Goal: Transaction & Acquisition: Book appointment/travel/reservation

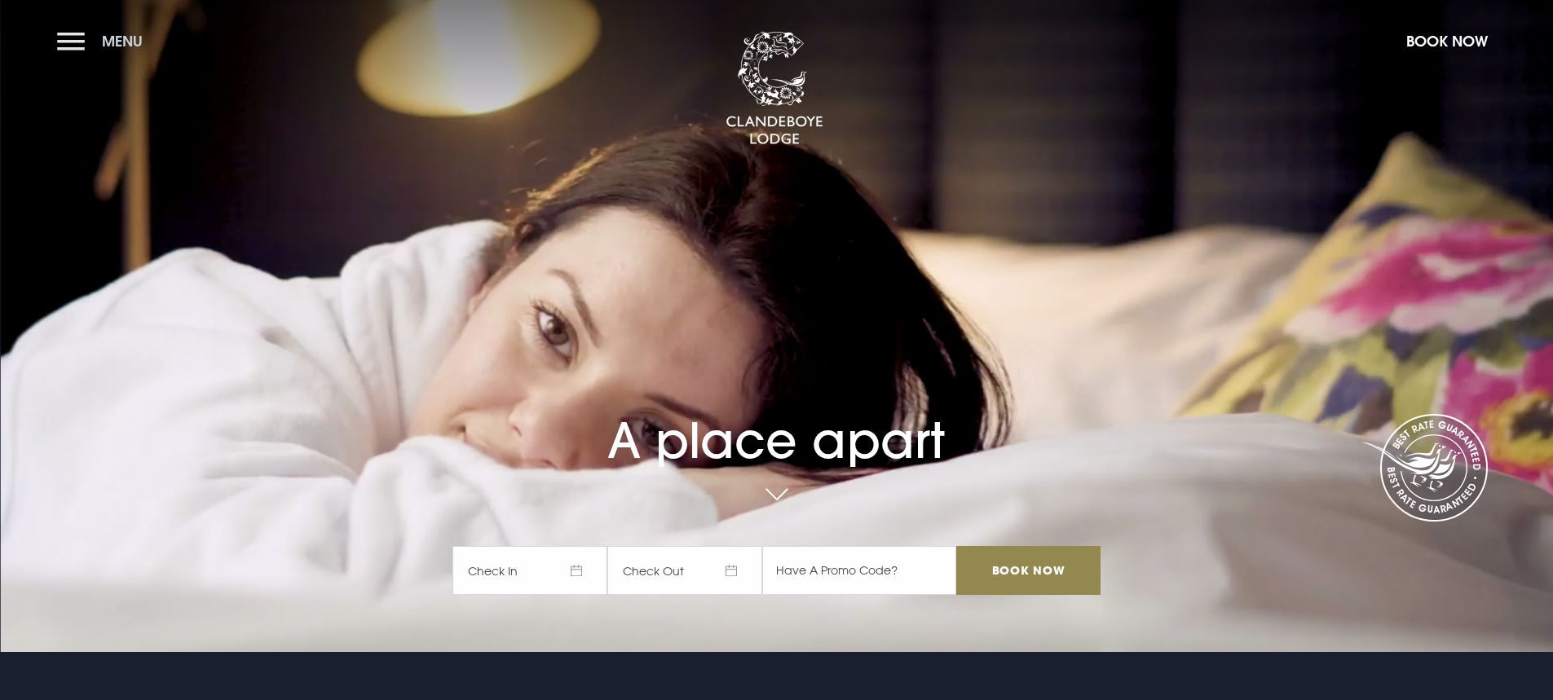
click at [72, 41] on button "Menu" at bounding box center [104, 41] width 94 height 35
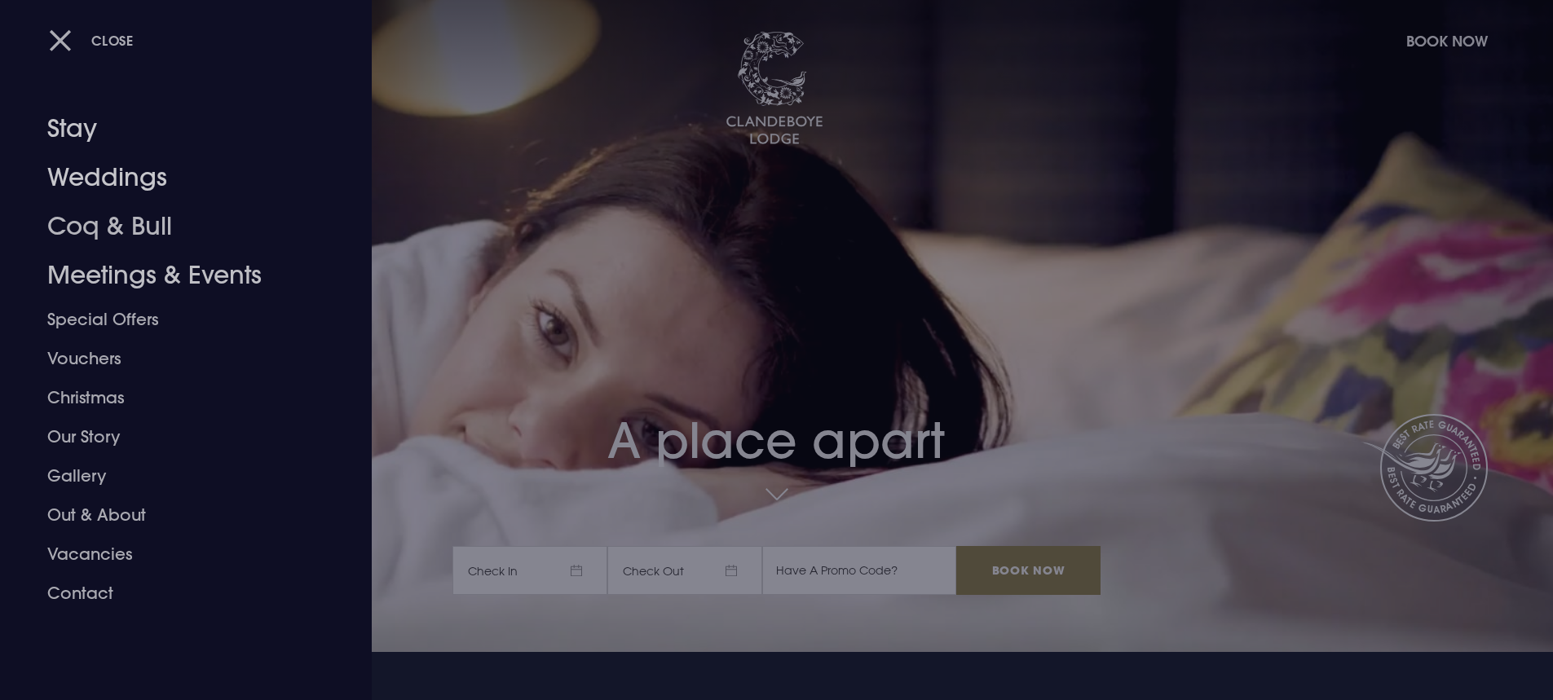
click at [86, 181] on link "Weddings" at bounding box center [176, 177] width 258 height 49
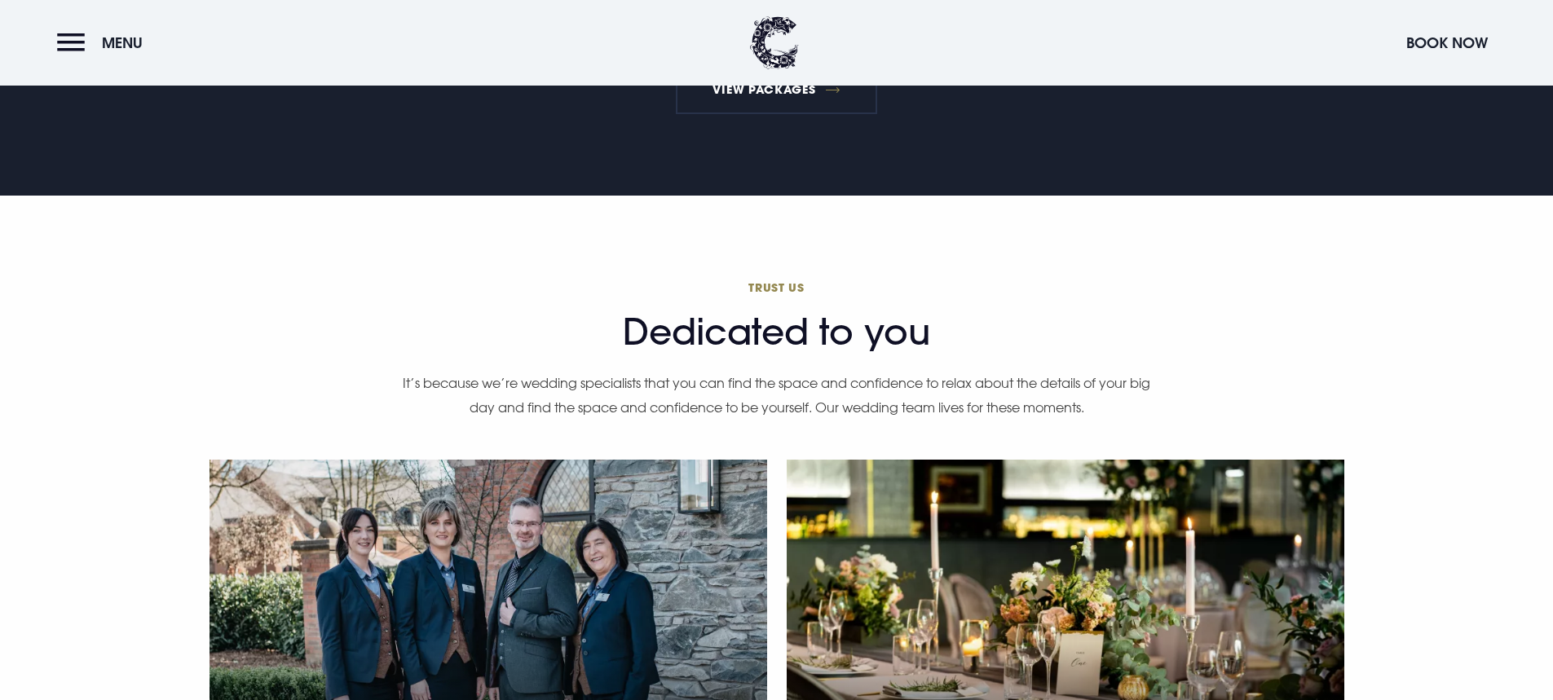
scroll to position [4565, 0]
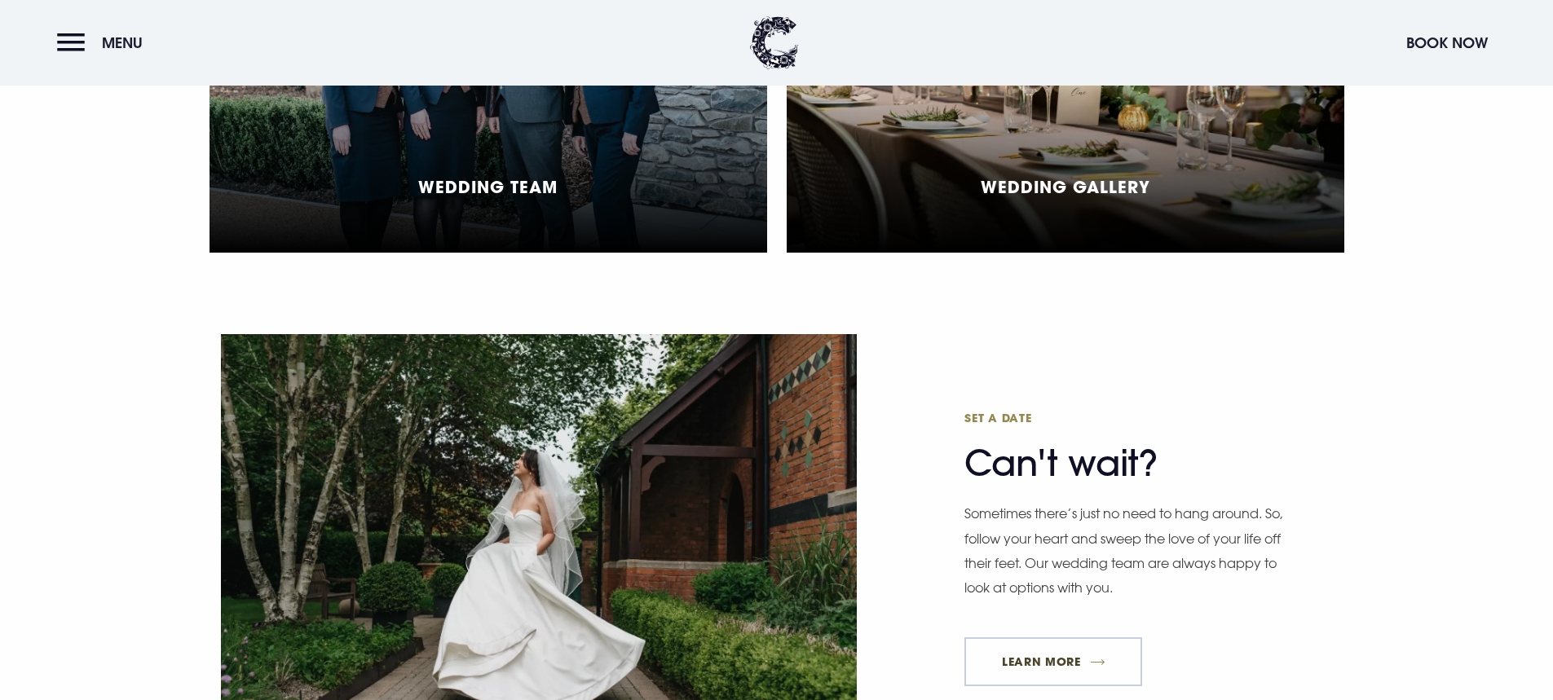
click at [1054, 654] on link "Learn More" at bounding box center [1053, 661] width 178 height 49
drag, startPoint x: 103, startPoint y: 56, endPoint x: 67, endPoint y: 35, distance: 41.7
click at [98, 49] on button "Menu" at bounding box center [104, 42] width 94 height 35
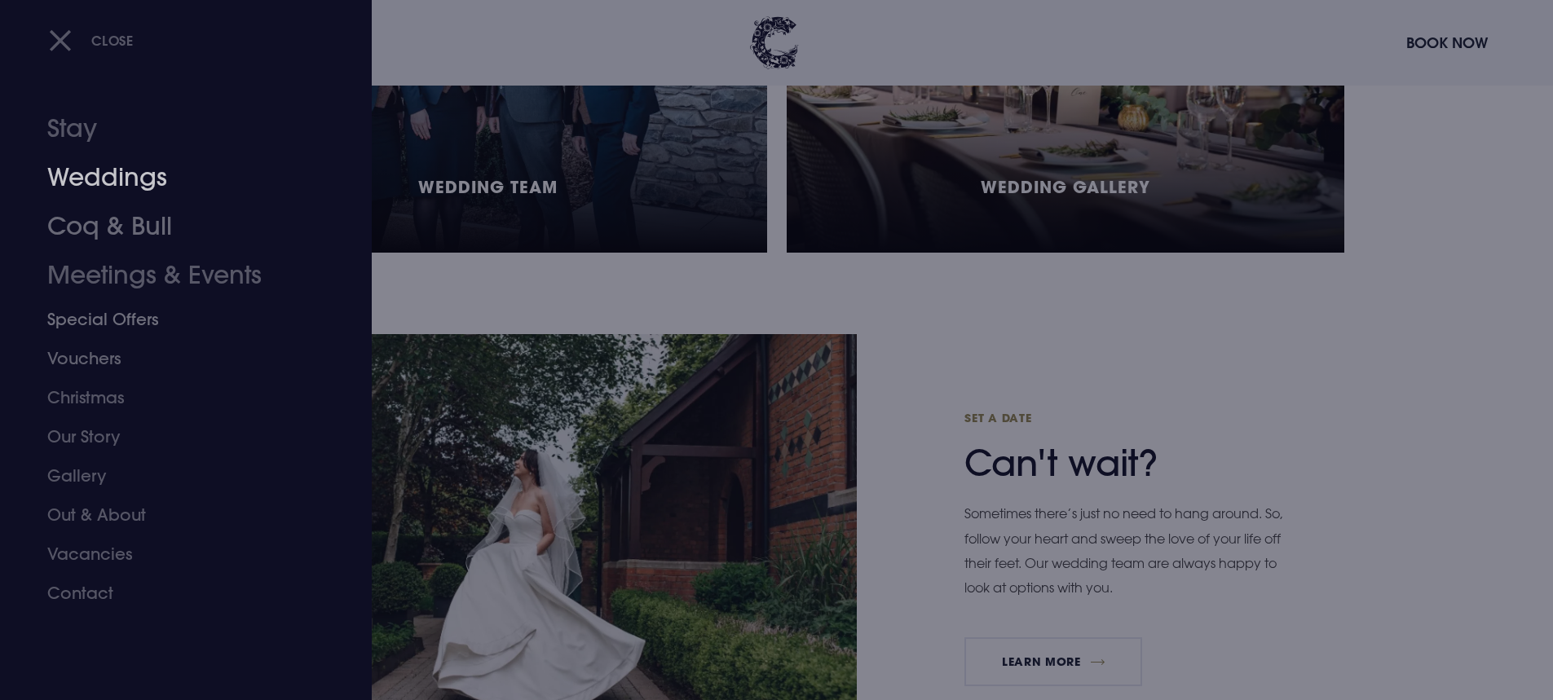
click at [105, 179] on link "Weddings" at bounding box center [176, 177] width 258 height 49
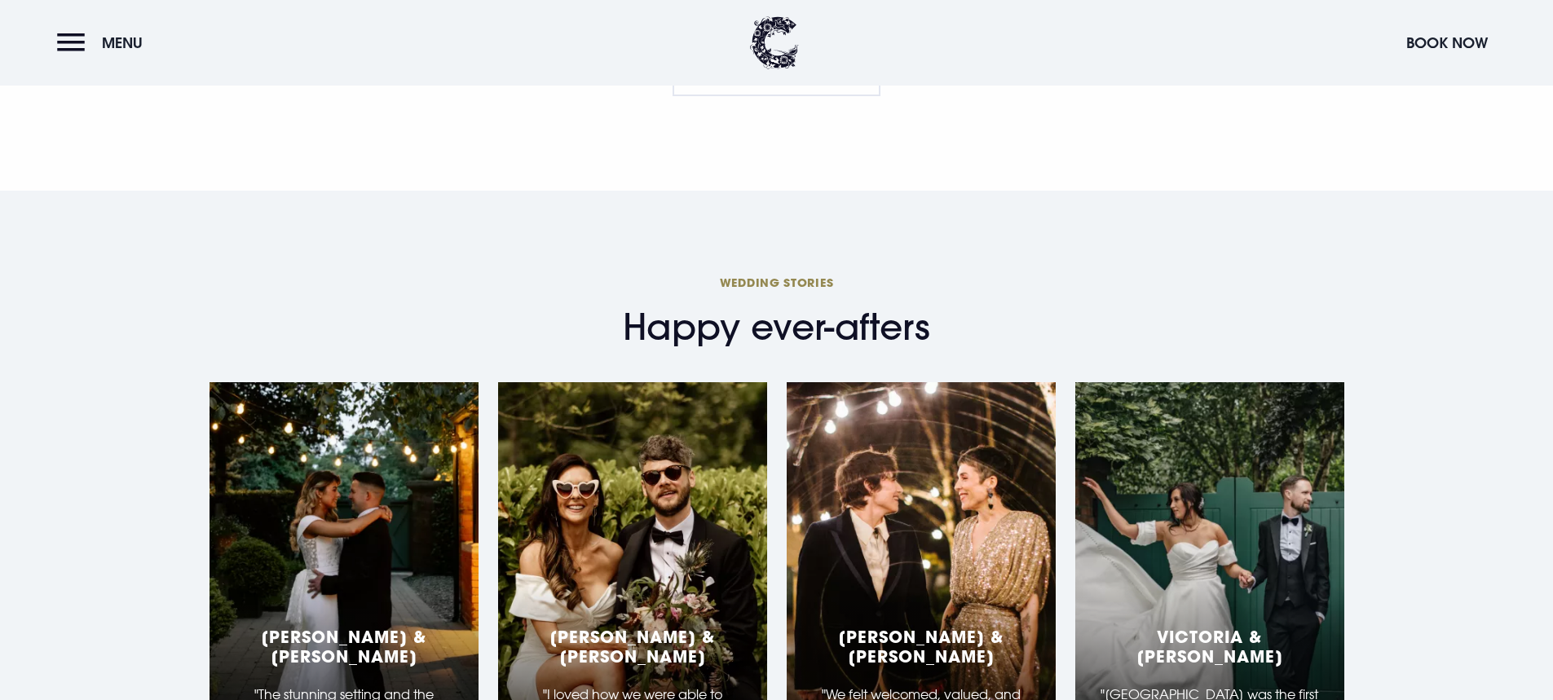
scroll to position [2445, 0]
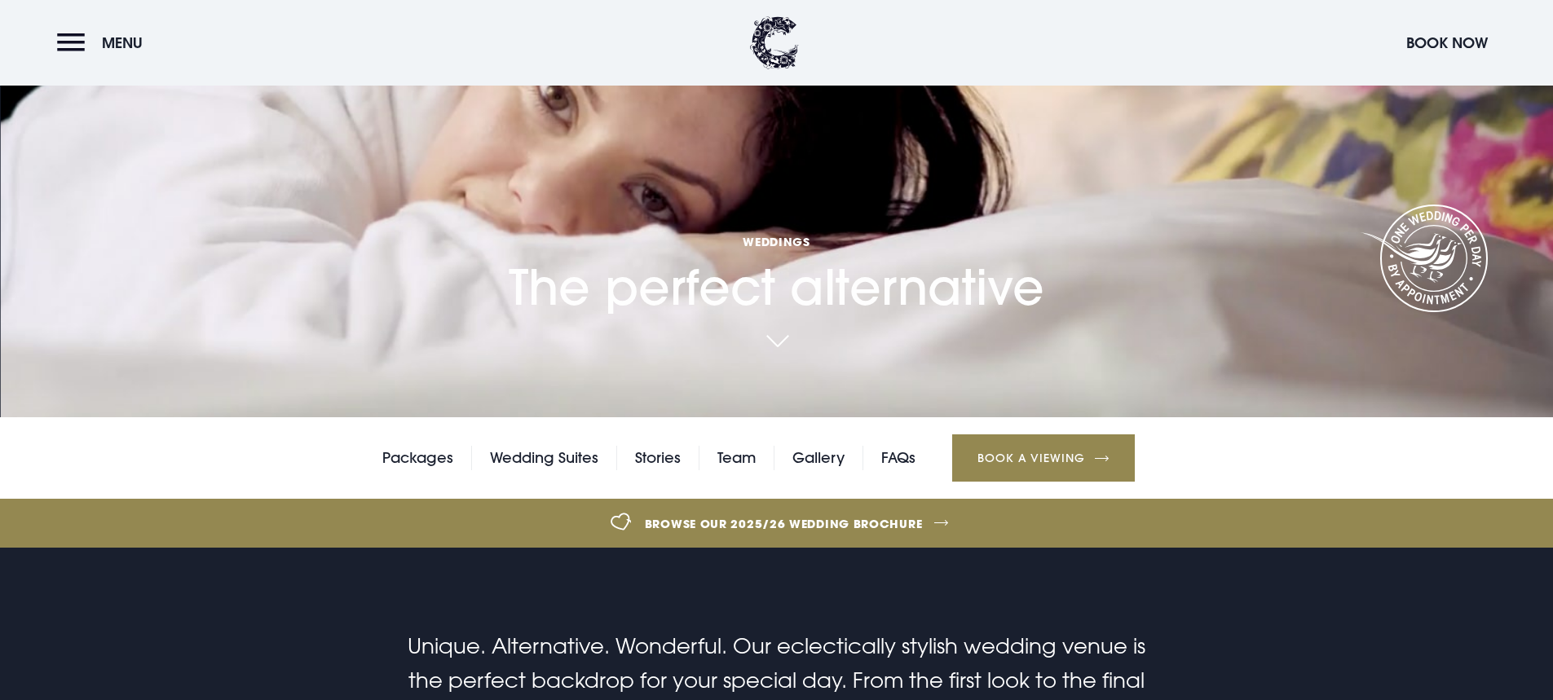
scroll to position [489, 0]
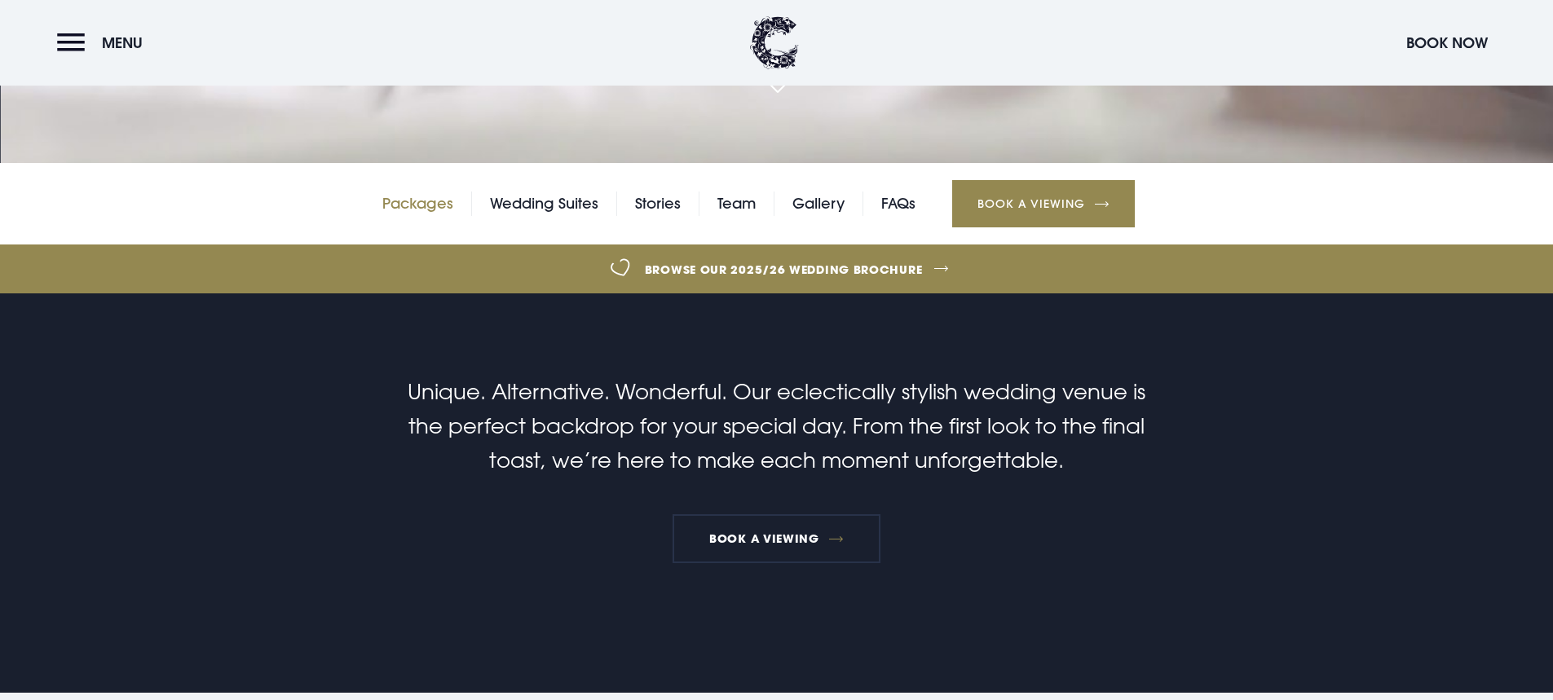
click at [412, 199] on link "Packages" at bounding box center [417, 204] width 71 height 24
